Goal: Obtain resource: Download file/media

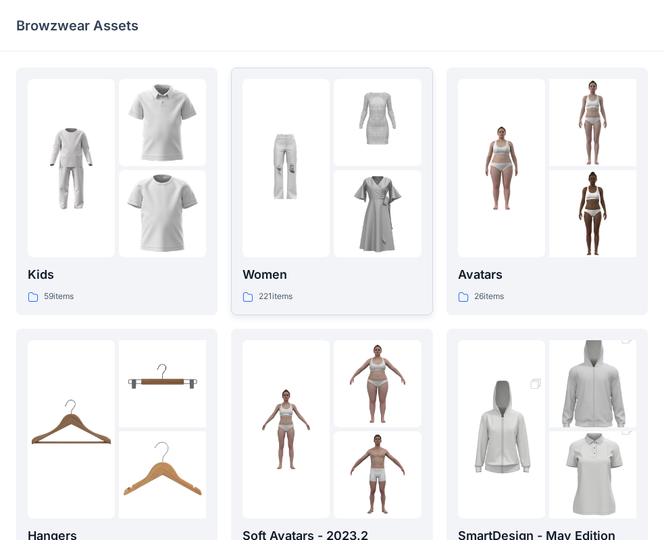
click at [293, 211] on img at bounding box center [286, 168] width 87 height 87
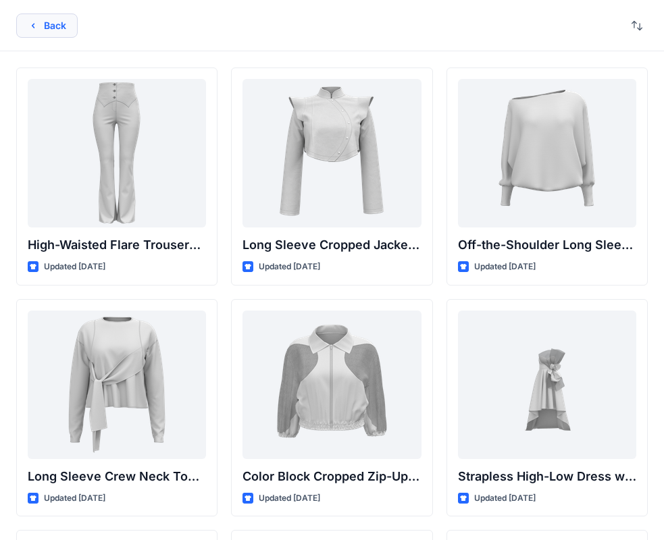
click at [43, 28] on button "Back" at bounding box center [46, 26] width 61 height 24
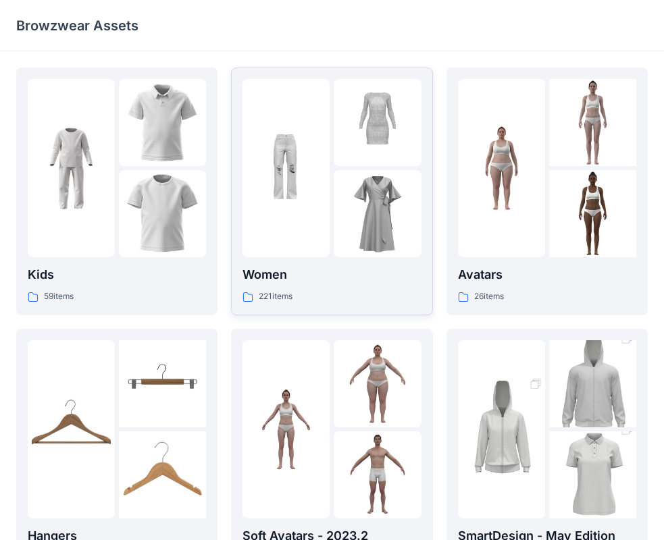
click at [301, 216] on div at bounding box center [286, 168] width 87 height 178
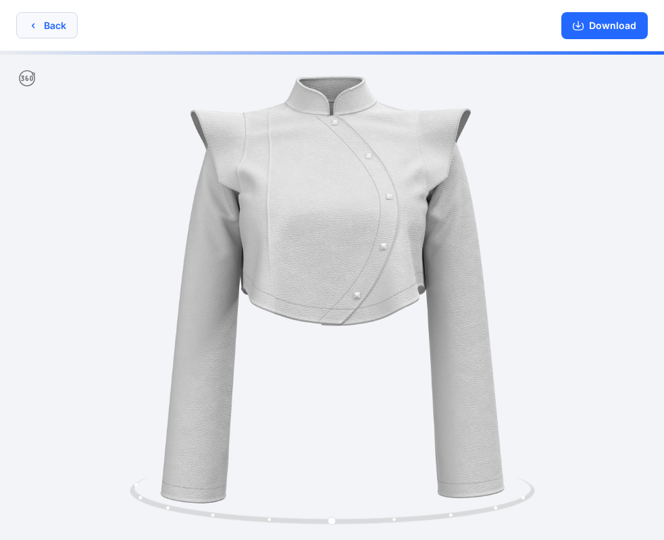
click at [39, 28] on button "Back" at bounding box center [46, 25] width 61 height 26
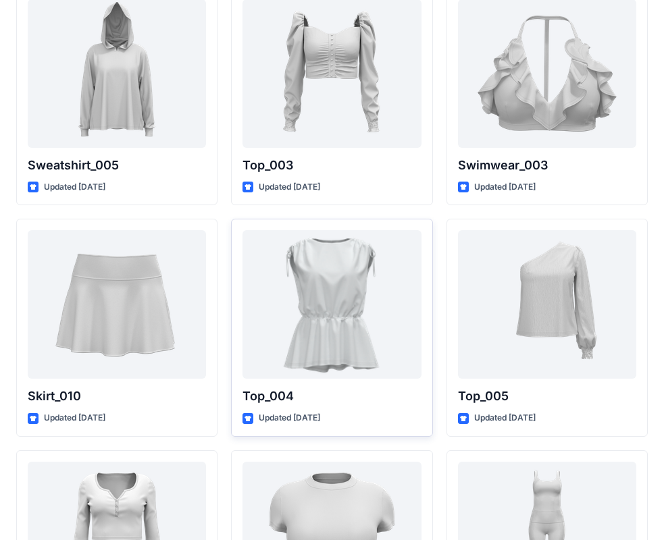
scroll to position [6824, 0]
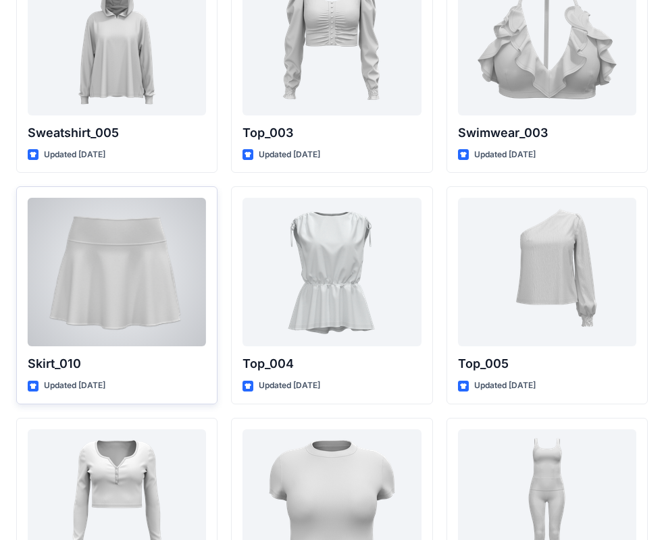
click at [155, 295] on div at bounding box center [117, 272] width 178 height 149
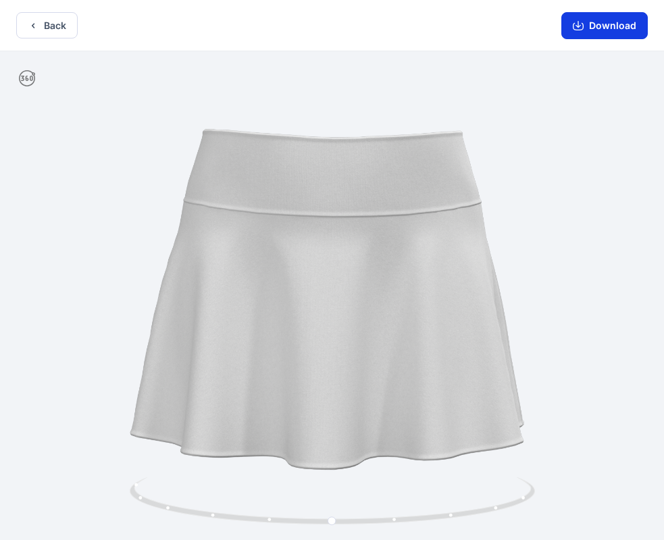
click at [611, 24] on button "Download" at bounding box center [604, 25] width 86 height 27
click at [64, 23] on button "Back" at bounding box center [46, 25] width 61 height 26
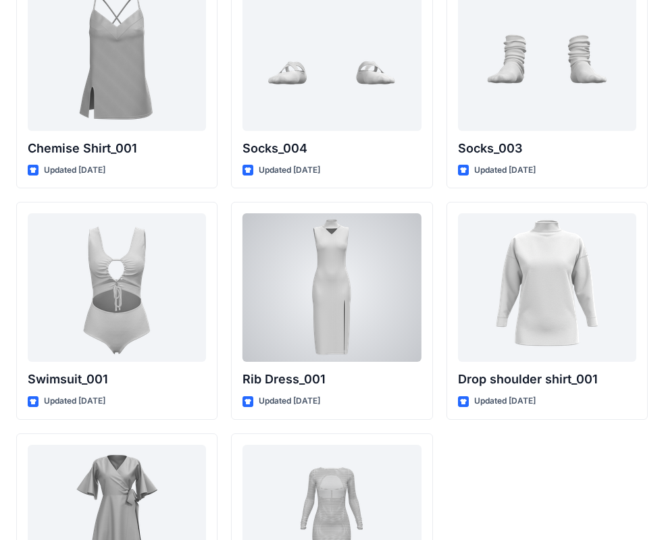
scroll to position [16520, 0]
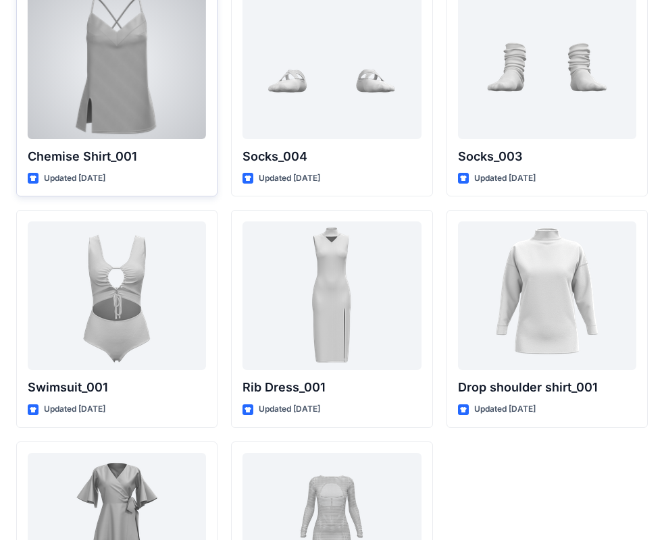
click at [135, 107] on div at bounding box center [117, 65] width 178 height 149
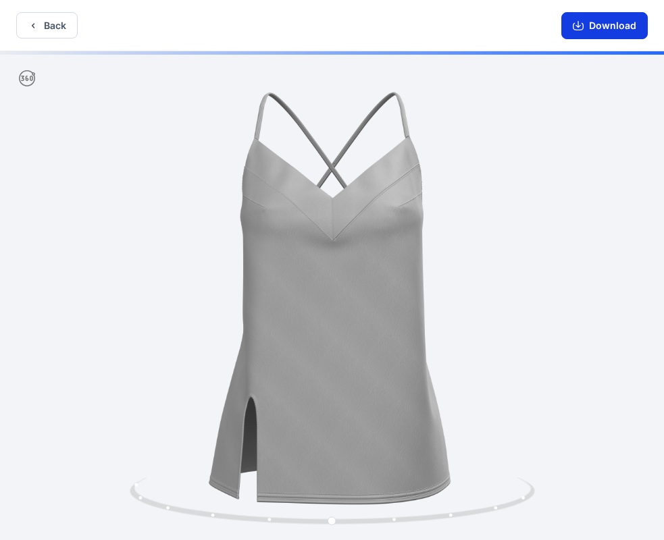
click at [582, 32] on button "Download" at bounding box center [604, 25] width 86 height 27
